Goal: Task Accomplishment & Management: Use online tool/utility

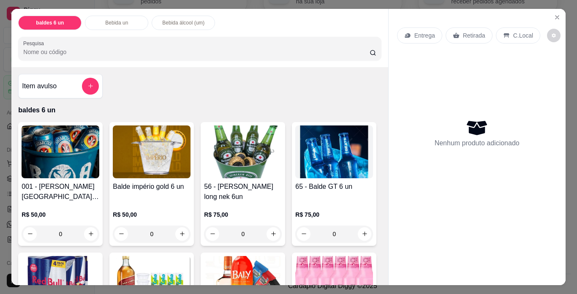
scroll to position [22, 0]
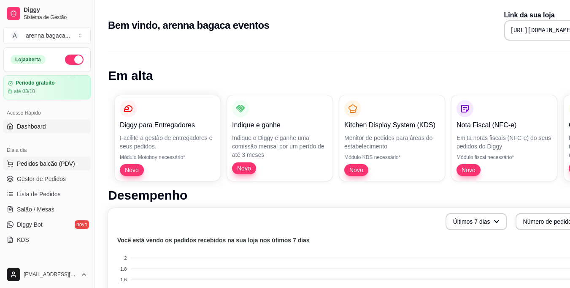
click at [25, 157] on button "Pedidos balcão (PDV)" at bounding box center [46, 164] width 87 height 14
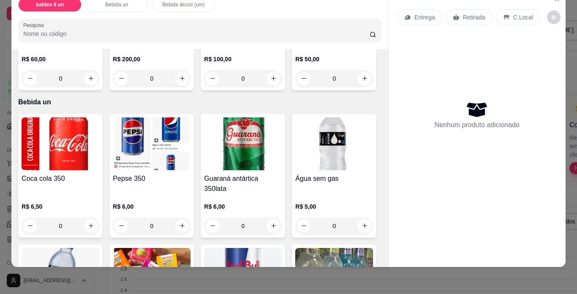
scroll to position [253, 0]
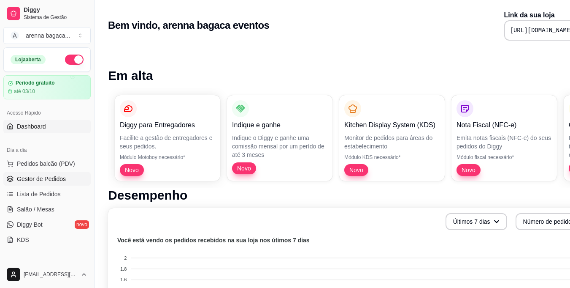
click at [43, 184] on link "Gestor de Pedidos" at bounding box center [46, 179] width 87 height 14
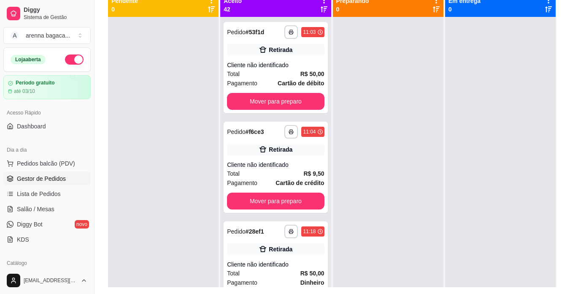
scroll to position [87, 0]
